Goal: Task Accomplishment & Management: Manage account settings

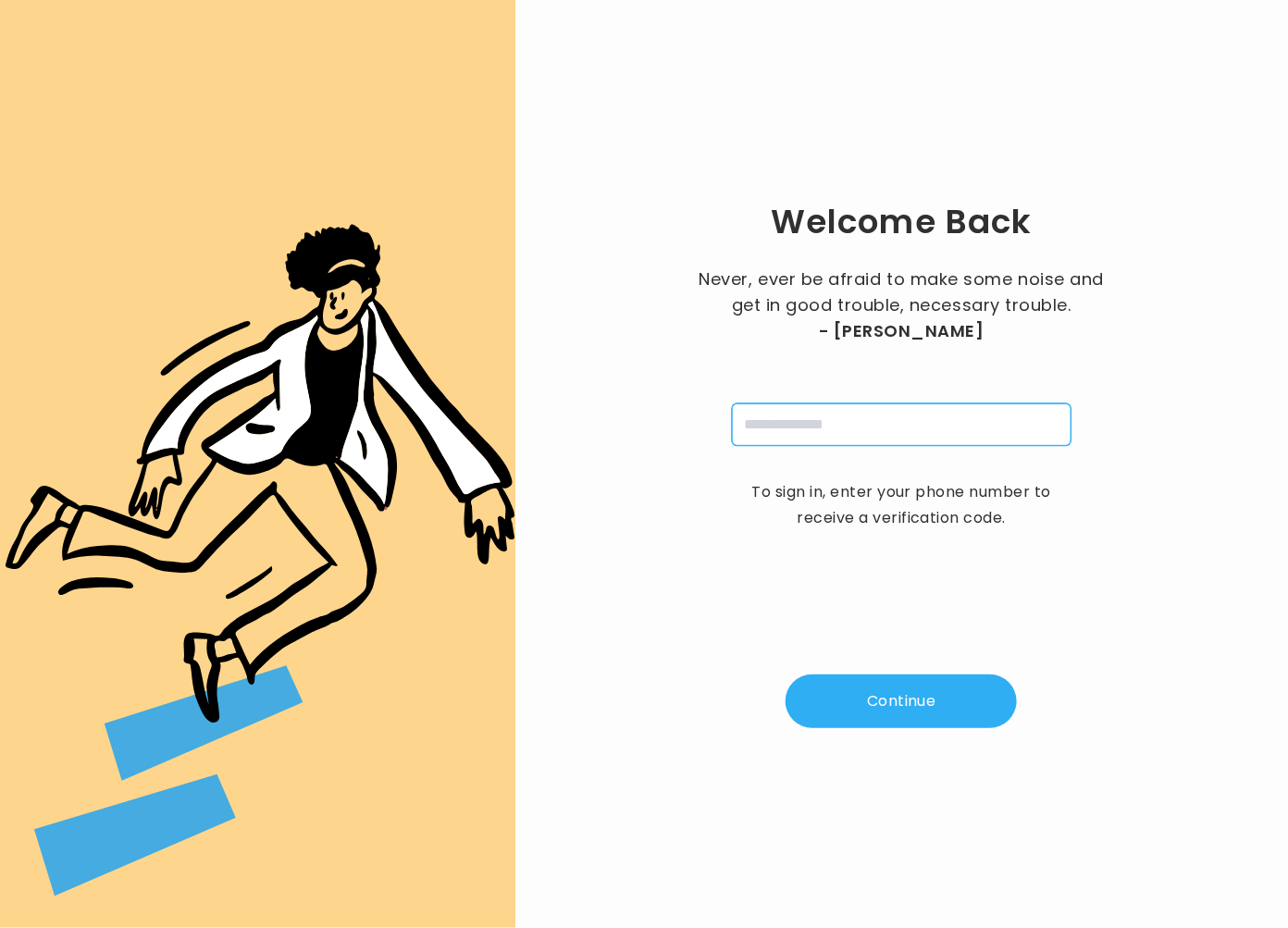
click at [851, 442] on input "tel" at bounding box center [902, 425] width 340 height 42
type input "**********"
click at [889, 708] on button "Continue" at bounding box center [901, 701] width 231 height 54
type input "*"
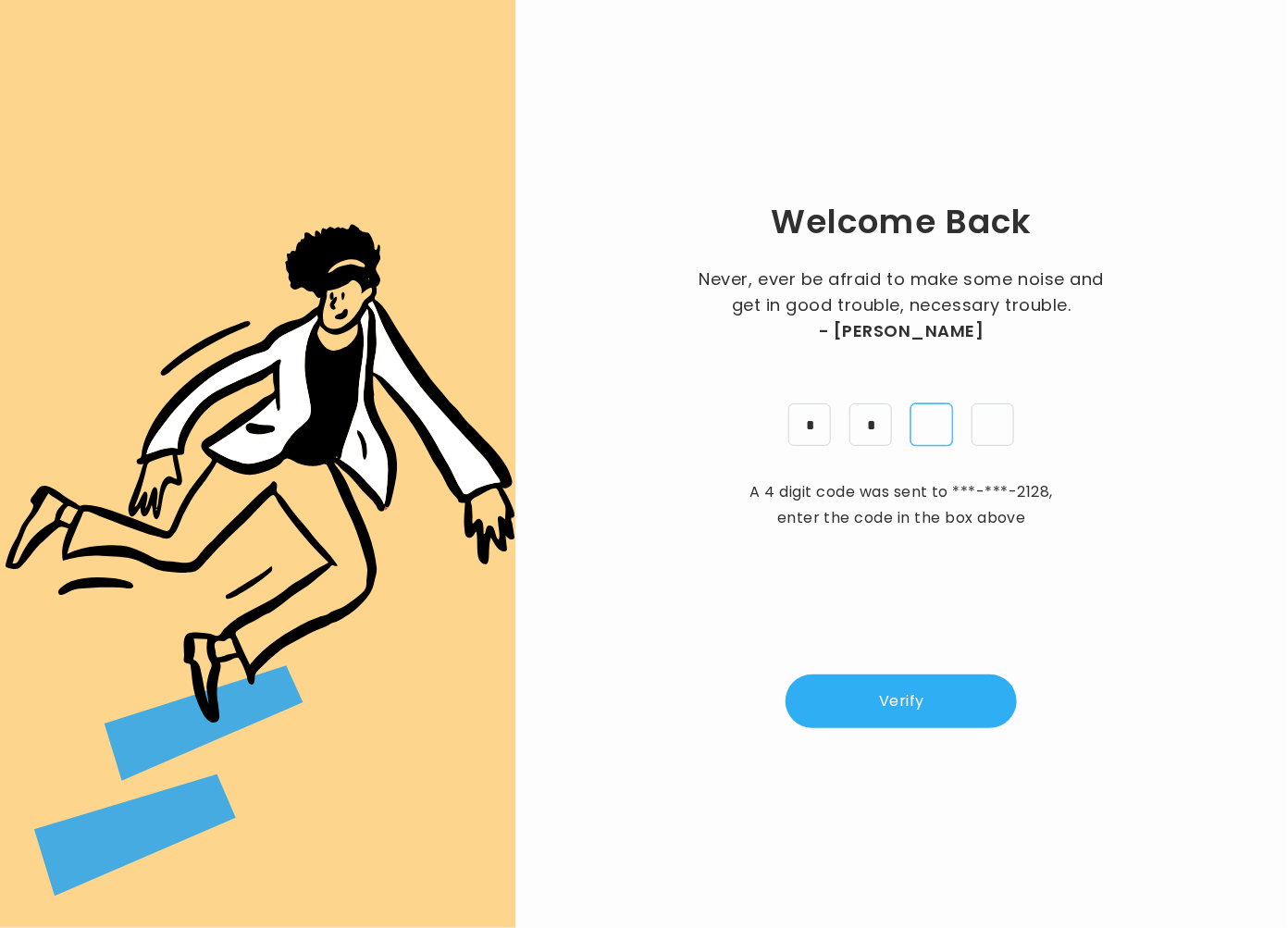
type input "*"
click at [919, 696] on button "Verify" at bounding box center [901, 701] width 231 height 54
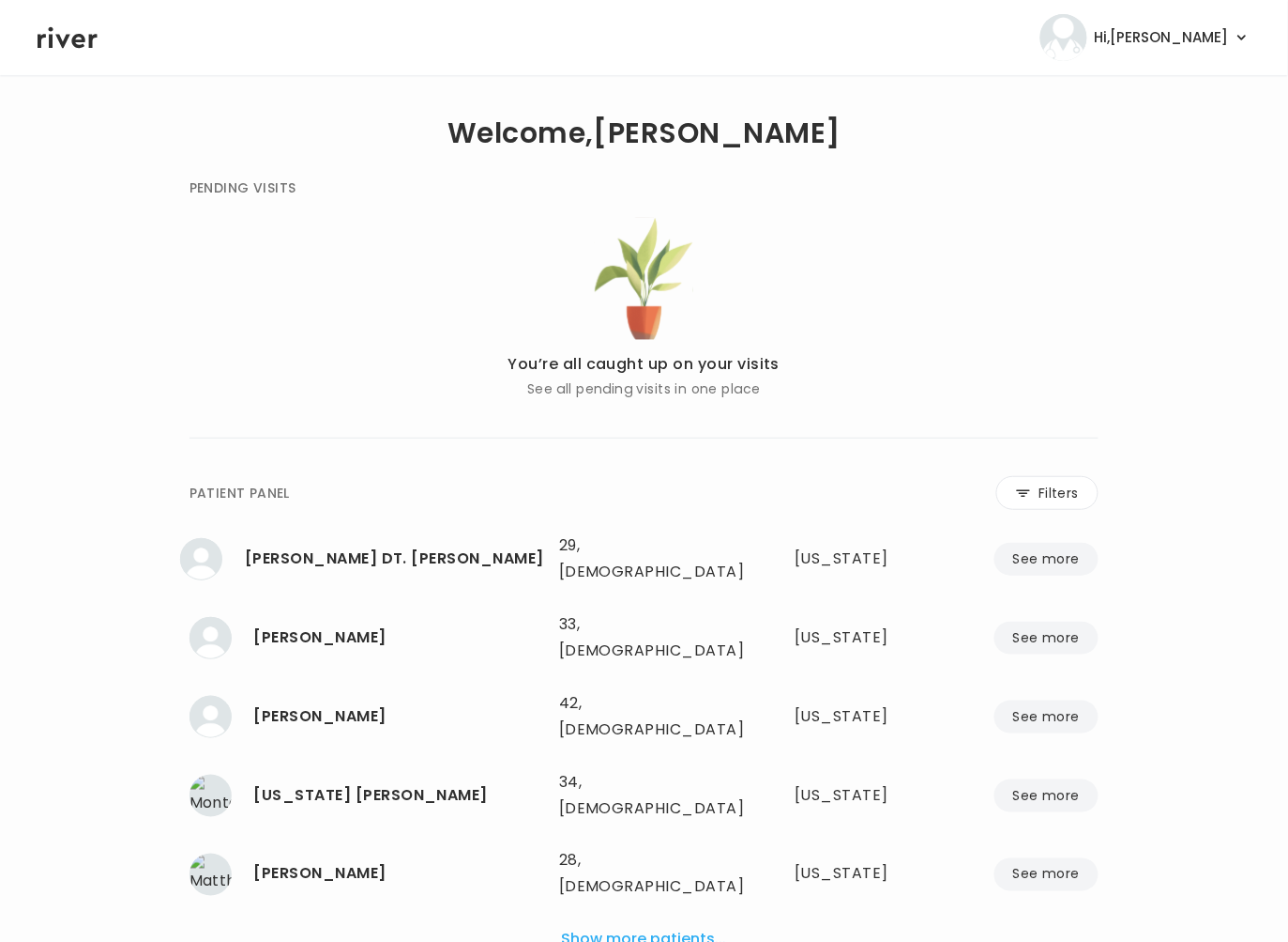
click at [982, 275] on div "You’re all caught up on your visits See all pending visits in one place" at bounding box center [645, 308] width 911 height 182
